Goal: Task Accomplishment & Management: Manage account settings

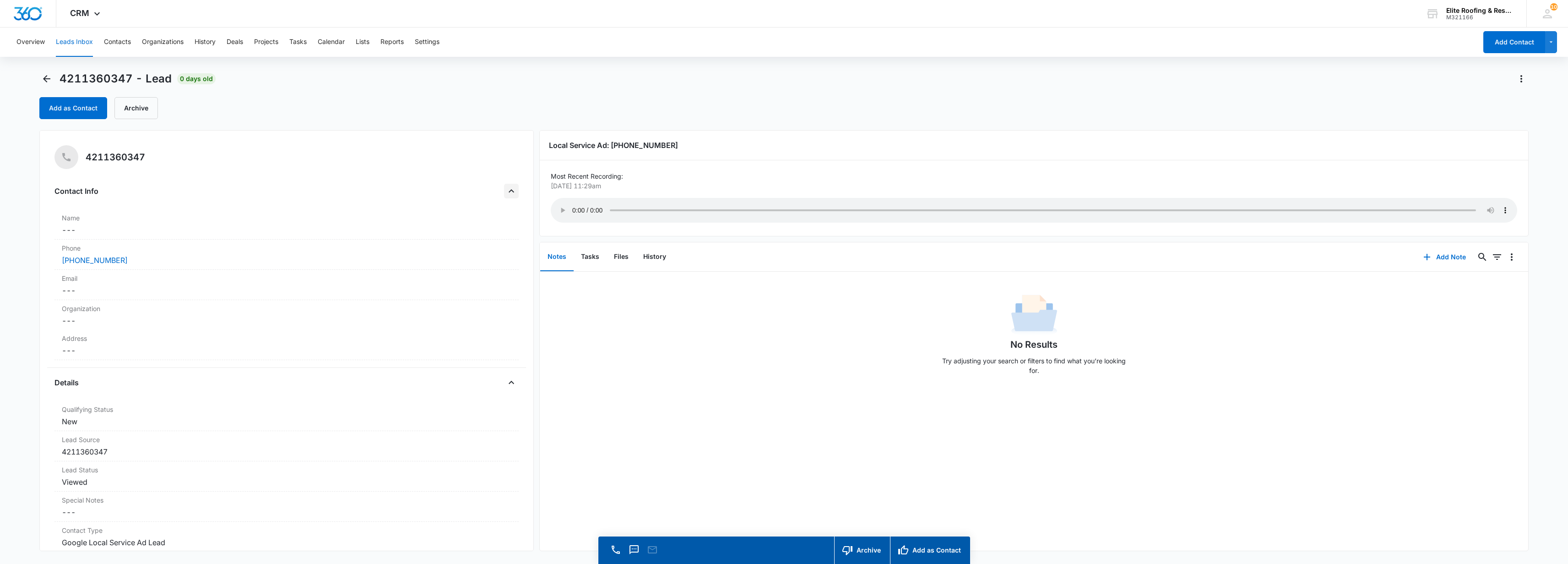
click at [506, 190] on icon "Close" at bounding box center [511, 191] width 11 height 11
click at [506, 189] on icon "Open" at bounding box center [511, 191] width 11 height 11
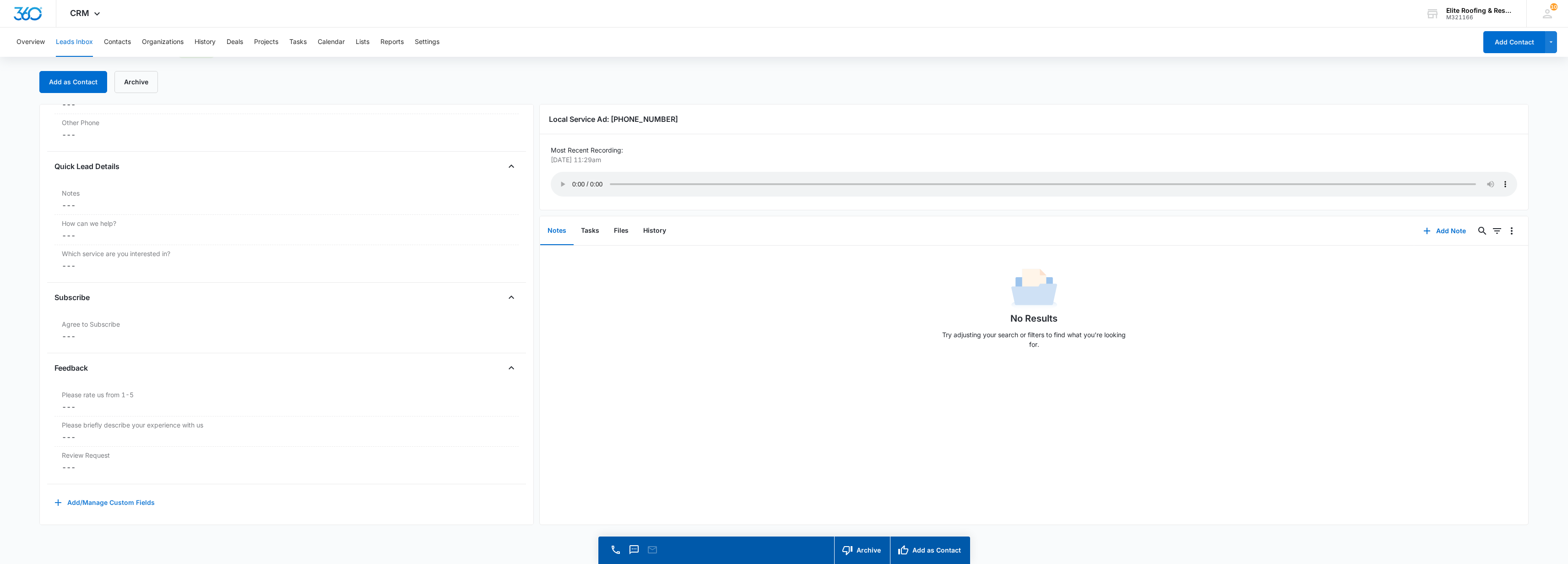
click at [115, 492] on button "Add/Manage Custom Fields" at bounding box center [105, 503] width 100 height 22
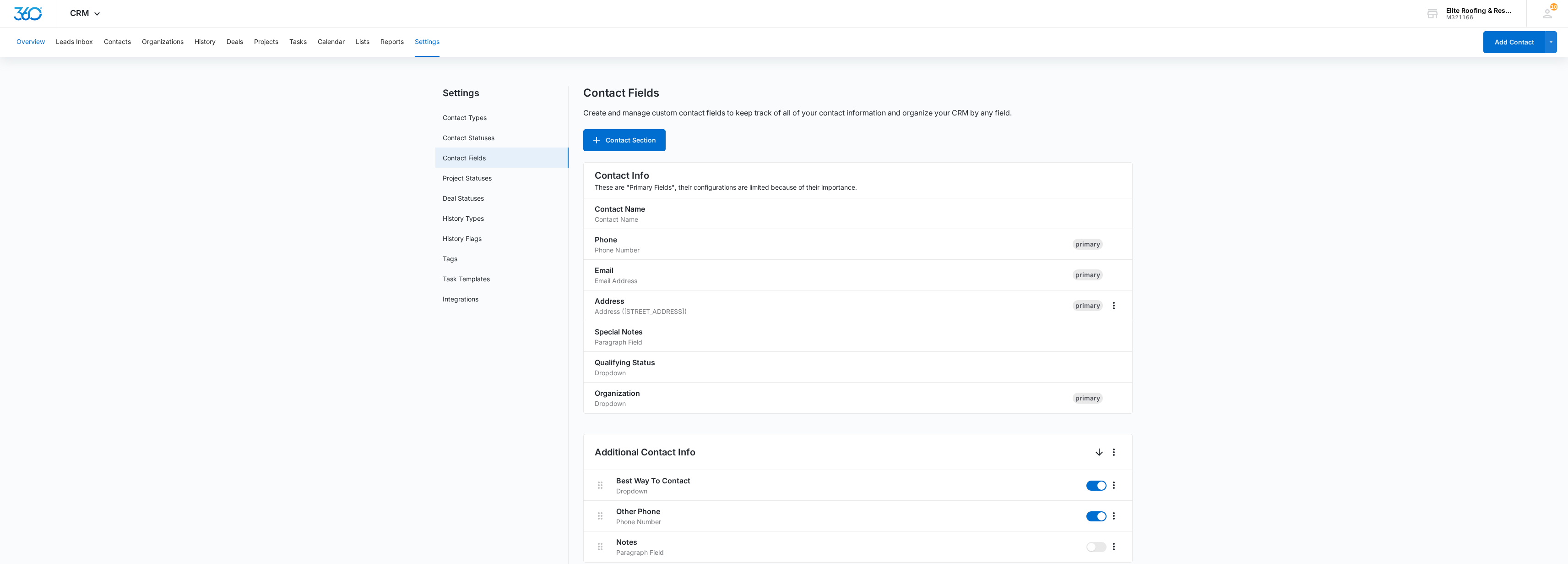
click at [37, 43] on button "Overview" at bounding box center [31, 42] width 28 height 29
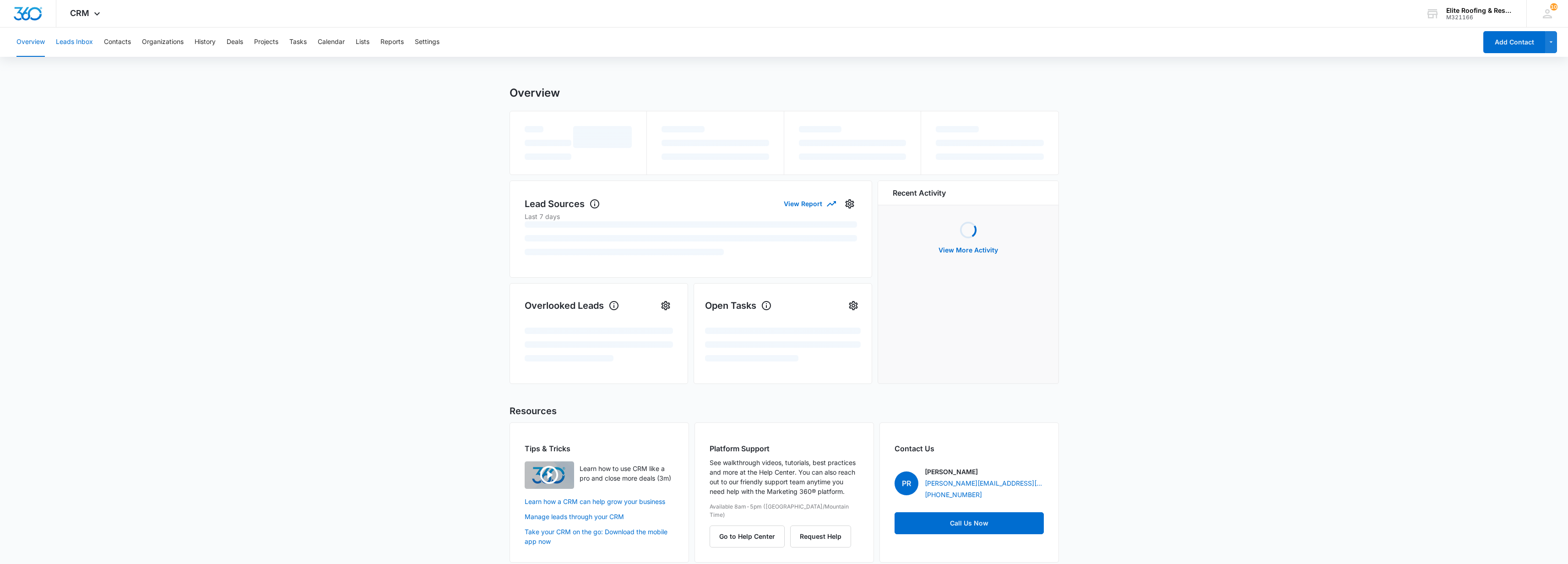
click at [83, 46] on button "Leads Inbox" at bounding box center [74, 42] width 37 height 29
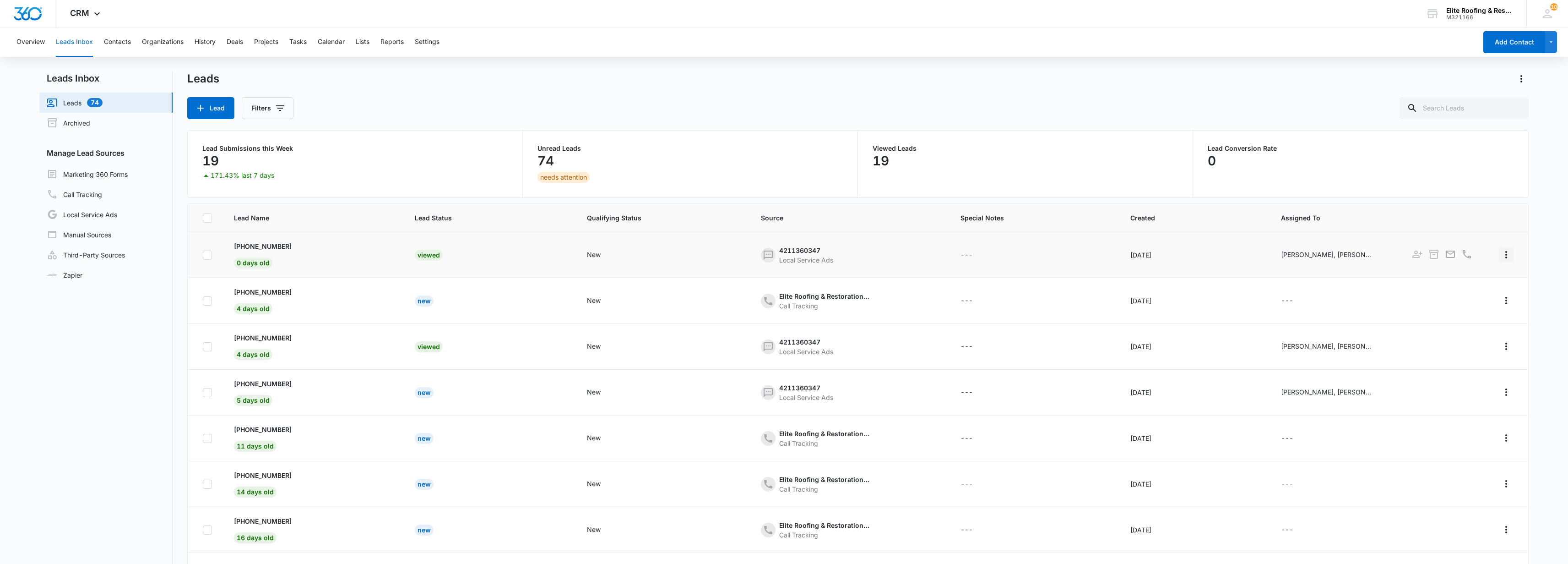
click at [1501, 258] on icon "Actions" at bounding box center [1506, 254] width 11 height 11
click at [207, 255] on icon at bounding box center [207, 254] width 6 height 4
click at [203, 255] on input "checkbox" at bounding box center [202, 254] width 1 height 1
click at [606, 256] on icon "- - Select to Edit Field" at bounding box center [611, 255] width 11 height 11
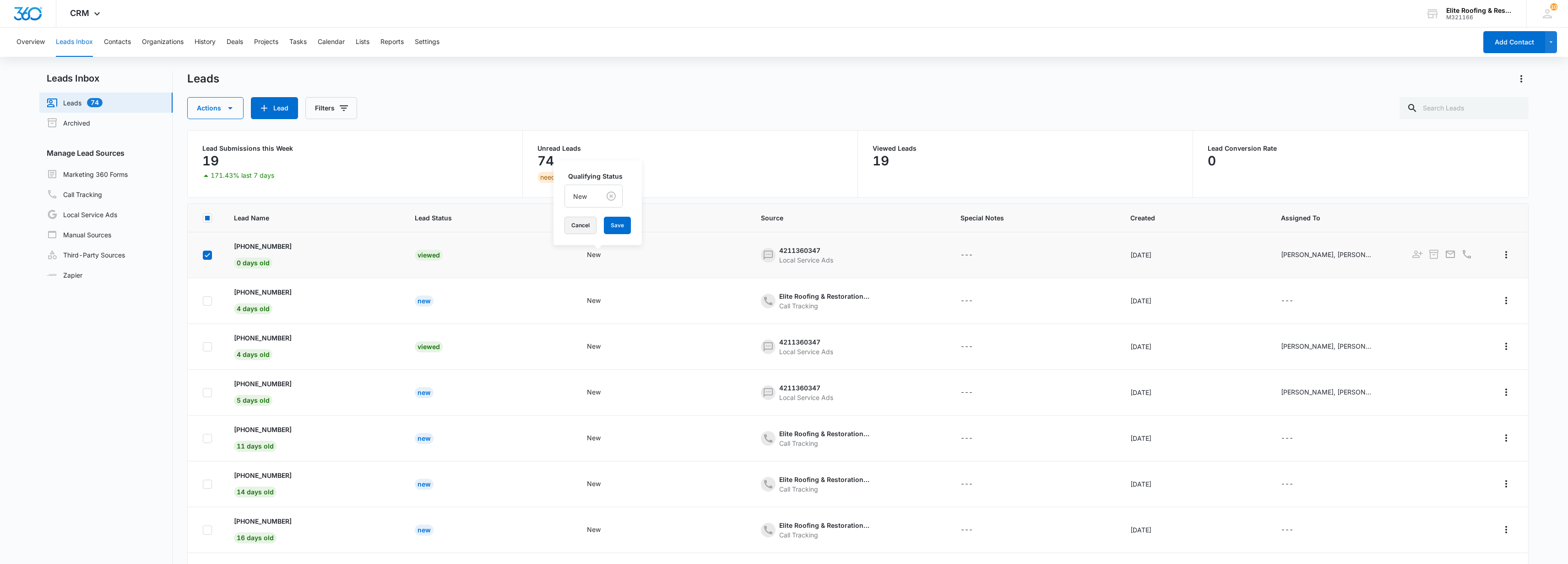
click at [579, 228] on button "Cancel" at bounding box center [580, 225] width 32 height 17
click at [210, 251] on icon at bounding box center [207, 254] width 8 height 8
click at [203, 254] on input "checkbox" at bounding box center [202, 254] width 1 height 1
checkbox input "false"
click at [1501, 251] on icon "Actions" at bounding box center [1506, 254] width 11 height 11
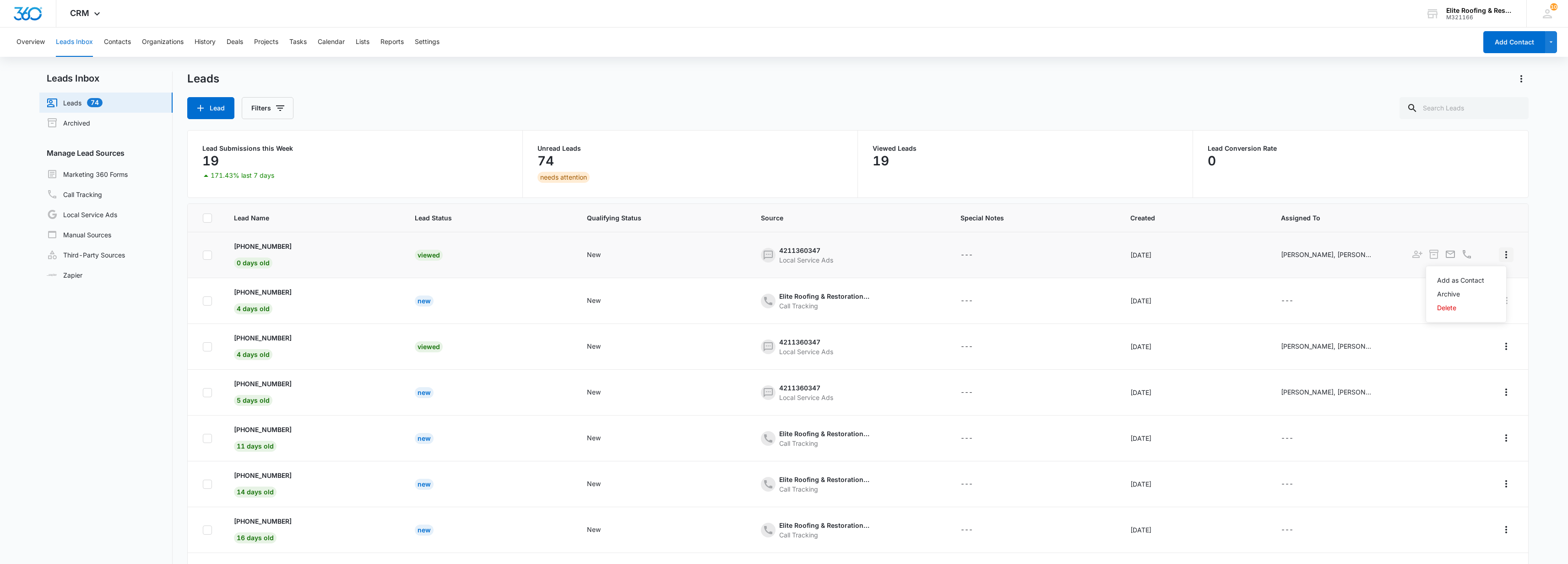
click at [1501, 251] on icon "Actions" at bounding box center [1506, 254] width 11 height 11
click at [67, 98] on link "Leads 74" at bounding box center [74, 103] width 56 height 11
click at [97, 197] on link "Call Tracking" at bounding box center [74, 195] width 56 height 11
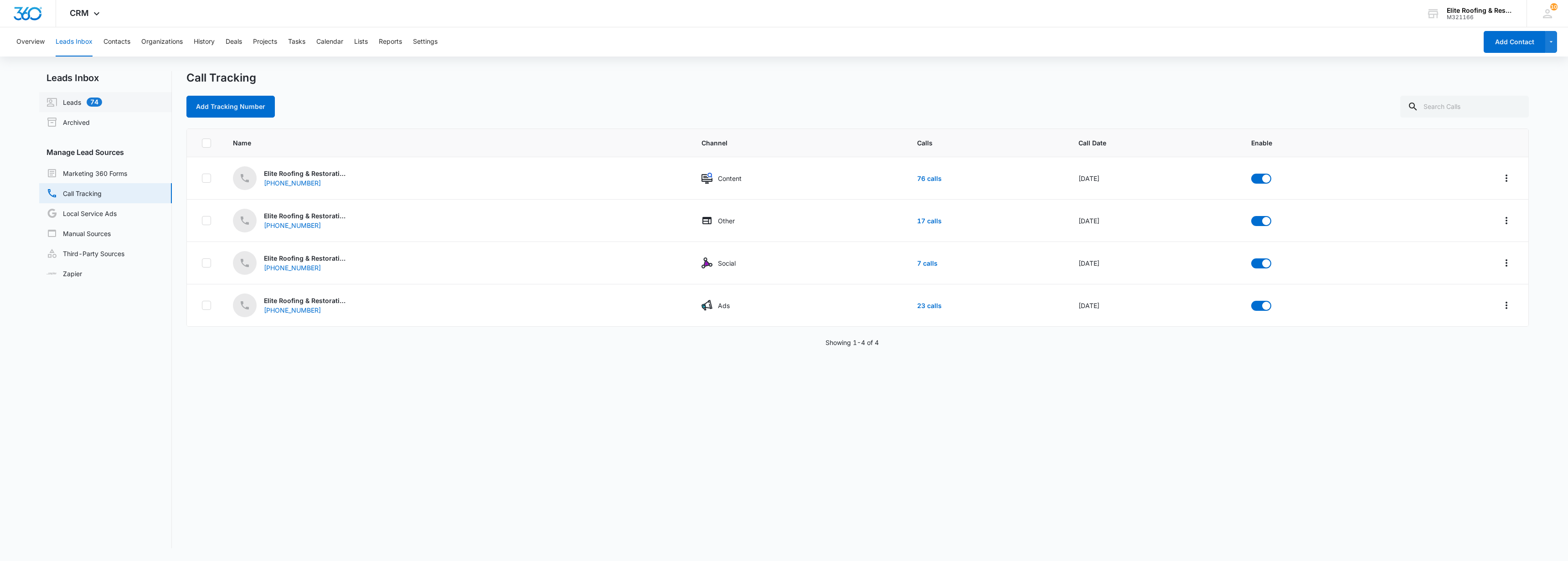
click at [72, 106] on link "Leads 74" at bounding box center [74, 102] width 55 height 11
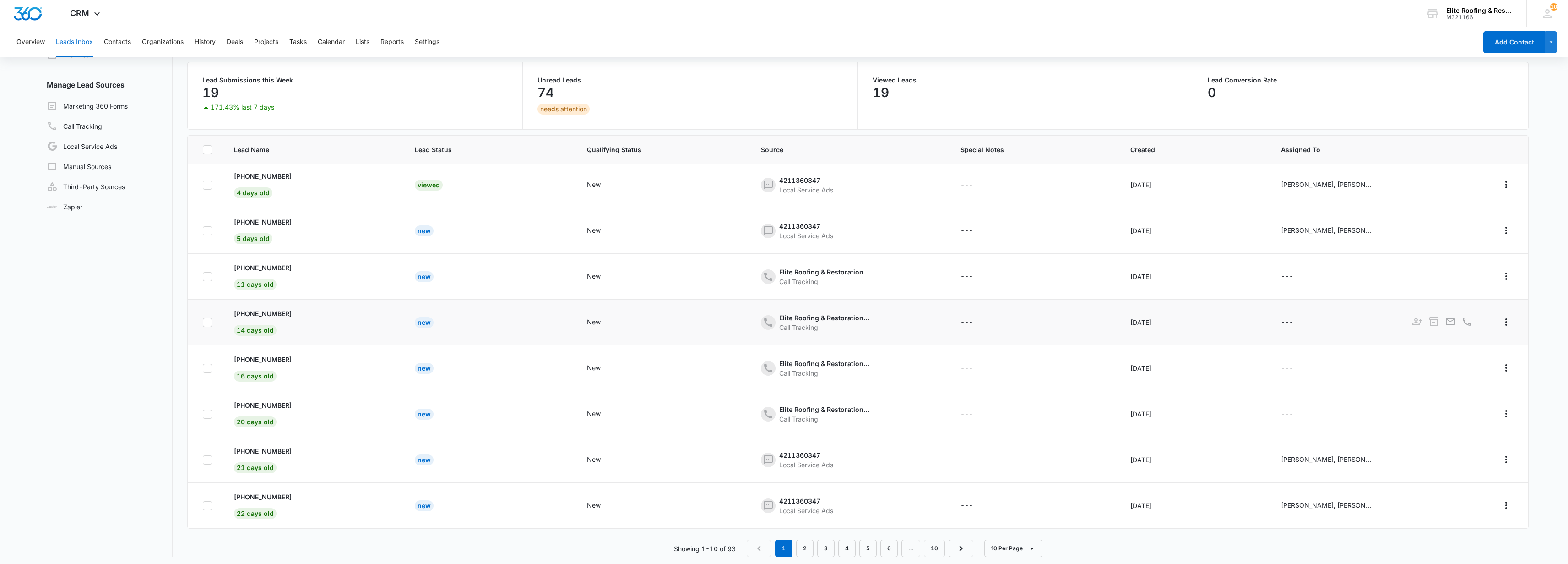
scroll to position [72, 0]
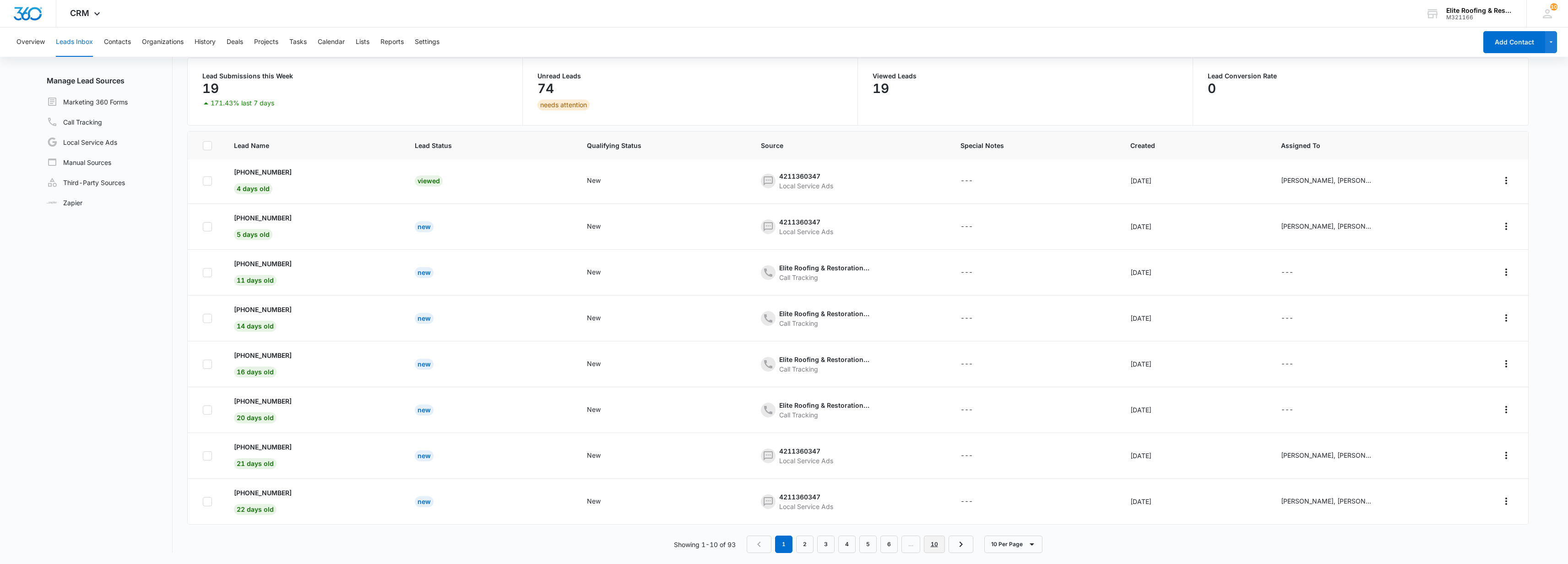
click at [938, 547] on link "10" at bounding box center [934, 544] width 21 height 17
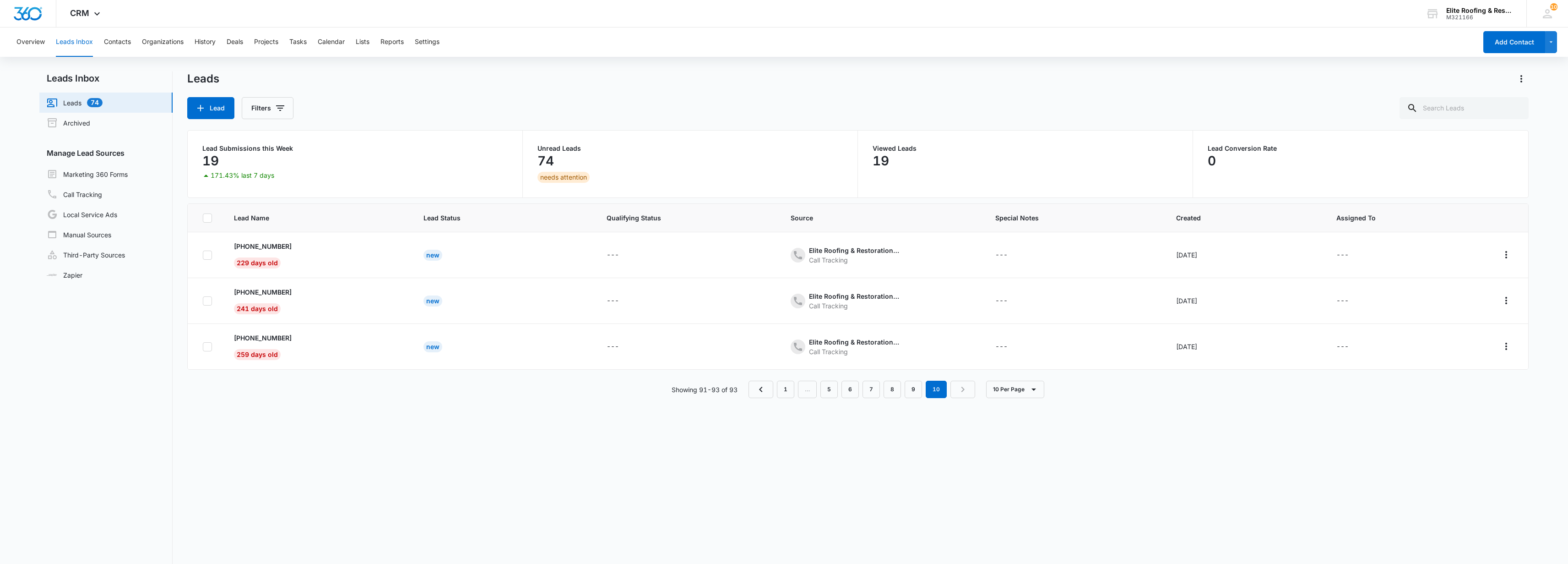
scroll to position [0, 0]
click at [848, 257] on div "Call Tracking" at bounding box center [855, 260] width 92 height 10
click at [262, 245] on p "[PHONE_NUMBER]" at bounding box center [263, 247] width 57 height 10
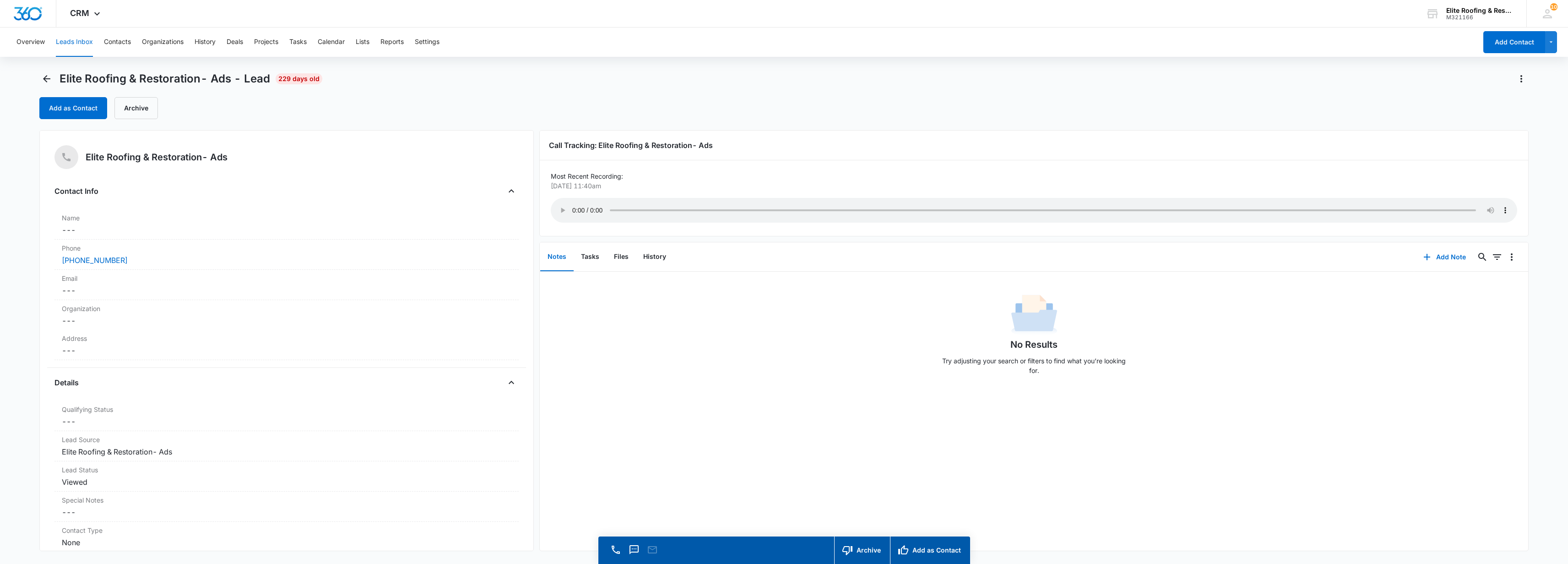
click at [63, 38] on button "Leads Inbox" at bounding box center [74, 42] width 37 height 29
